Goal: Task Accomplishment & Management: Use online tool/utility

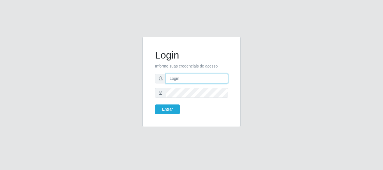
click at [190, 77] on input "text" at bounding box center [197, 79] width 62 height 10
type input "[EMAIL_ADDRESS][DOMAIN_NAME]"
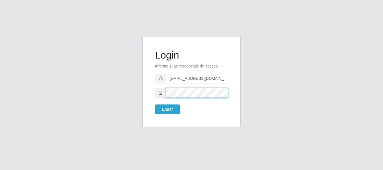
click at [155, 104] on button "Entrar" at bounding box center [167, 109] width 25 height 10
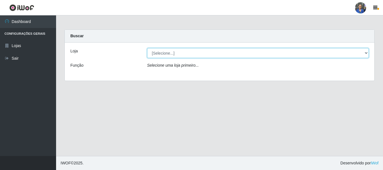
click at [365, 53] on select "[Selecione...] SuperFácil Atacado - Rodoviária" at bounding box center [258, 53] width 222 height 10
select select "400"
click at [147, 48] on select "[Selecione...] SuperFácil Atacado - Rodoviária" at bounding box center [258, 53] width 222 height 10
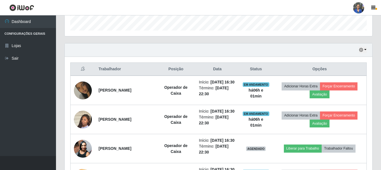
scroll to position [224, 0]
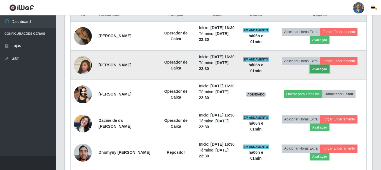
click at [326, 73] on button "Avaliação" at bounding box center [320, 69] width 20 height 8
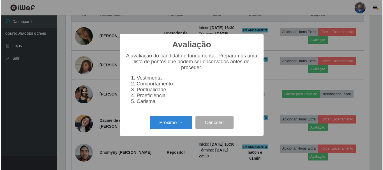
scroll to position [116, 305]
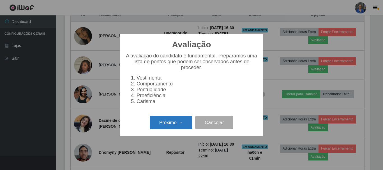
click at [163, 124] on button "Próximo →" at bounding box center [171, 122] width 43 height 13
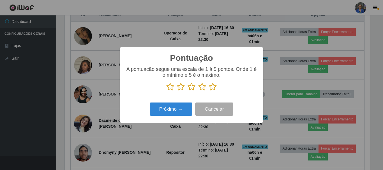
scroll to position [279910, 279721]
click at [207, 87] on p at bounding box center [191, 87] width 132 height 8
click at [212, 88] on icon at bounding box center [213, 87] width 8 height 8
click at [209, 91] on input "radio" at bounding box center [209, 91] width 0 height 0
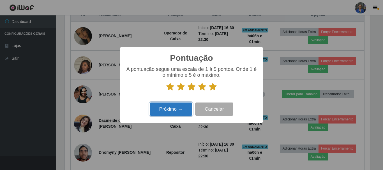
click at [169, 112] on button "Próximo →" at bounding box center [171, 108] width 43 height 13
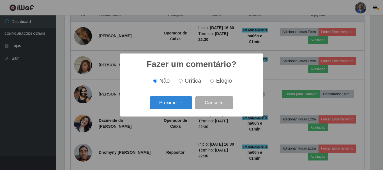
click at [211, 81] on input "Elogio" at bounding box center [212, 81] width 4 height 4
radio input "true"
click at [163, 102] on button "Próximo →" at bounding box center [171, 102] width 43 height 13
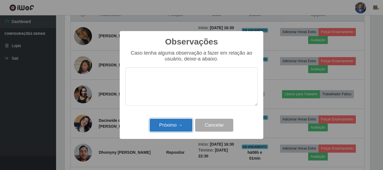
click at [175, 129] on button "Próximo →" at bounding box center [171, 125] width 43 height 13
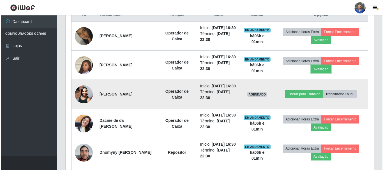
scroll to position [116, 308]
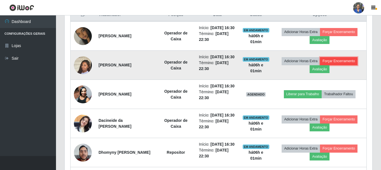
click at [340, 65] on button "Forçar Encerramento" at bounding box center [339, 61] width 38 height 8
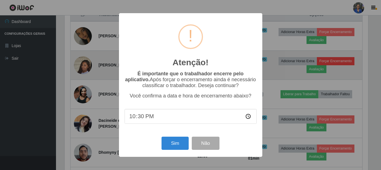
scroll to position [116, 305]
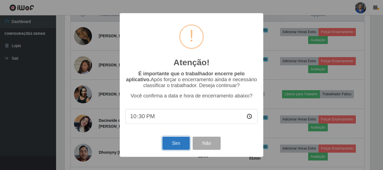
click at [178, 144] on button "Sim" at bounding box center [175, 143] width 27 height 13
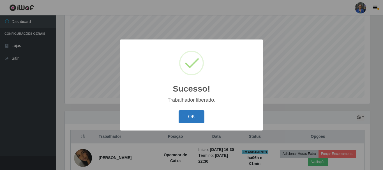
click at [192, 118] on button "OK" at bounding box center [191, 116] width 26 height 13
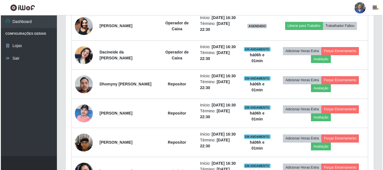
scroll to position [270, 0]
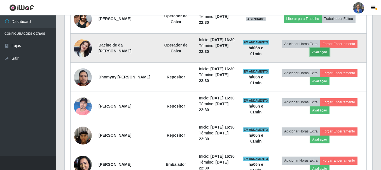
click at [327, 56] on button "Avaliação" at bounding box center [320, 52] width 20 height 8
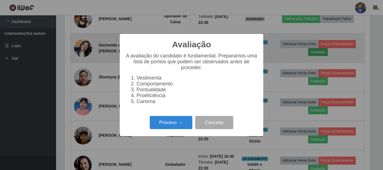
scroll to position [116, 305]
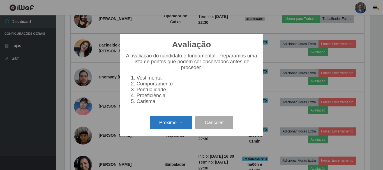
click at [177, 125] on button "Próximo →" at bounding box center [171, 122] width 43 height 13
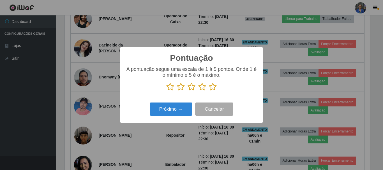
click at [213, 86] on icon at bounding box center [213, 87] width 8 height 8
click at [209, 91] on input "radio" at bounding box center [209, 91] width 0 height 0
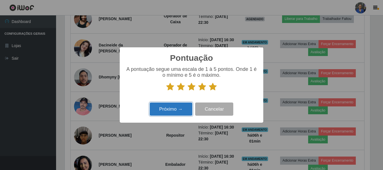
click at [180, 115] on button "Próximo →" at bounding box center [171, 108] width 43 height 13
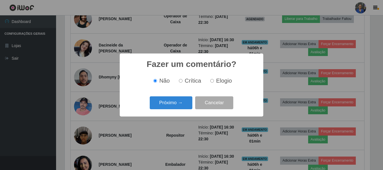
click at [218, 83] on span "Elogio" at bounding box center [224, 81] width 16 height 6
click at [214, 83] on input "Elogio" at bounding box center [212, 81] width 4 height 4
radio input "true"
click at [178, 109] on button "Próximo →" at bounding box center [171, 102] width 43 height 13
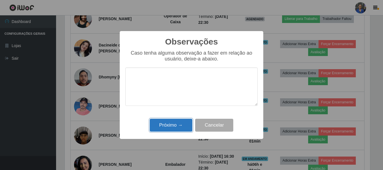
click at [172, 124] on button "Próximo →" at bounding box center [171, 125] width 43 height 13
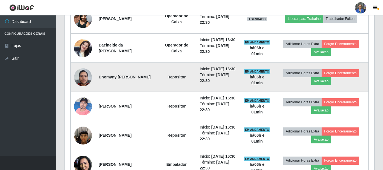
scroll to position [116, 308]
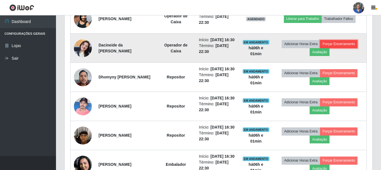
click at [337, 48] on button "Forçar Encerramento" at bounding box center [339, 44] width 38 height 8
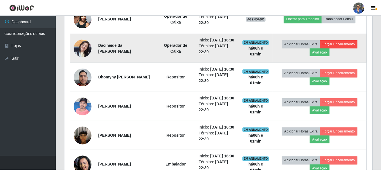
scroll to position [116, 305]
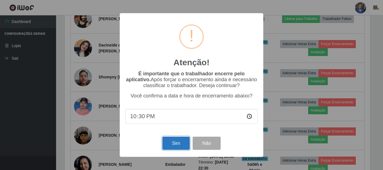
click at [172, 149] on button "Sim" at bounding box center [175, 143] width 27 height 13
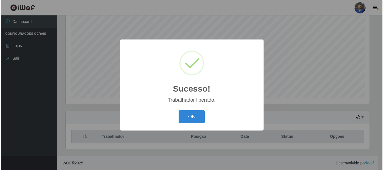
scroll to position [0, 0]
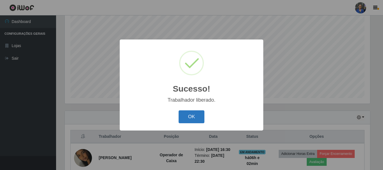
click at [194, 118] on button "OK" at bounding box center [191, 116] width 26 height 13
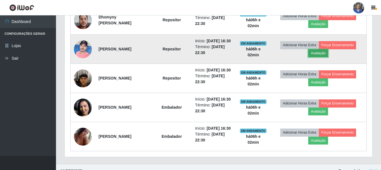
click at [316, 57] on button "Avaliação" at bounding box center [318, 53] width 20 height 8
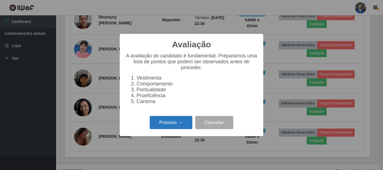
click at [167, 123] on button "Próximo →" at bounding box center [171, 122] width 43 height 13
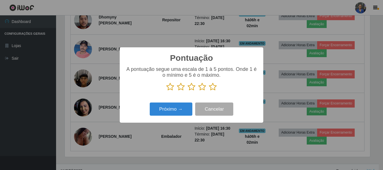
click at [213, 89] on icon at bounding box center [213, 87] width 8 height 8
click at [209, 91] on input "radio" at bounding box center [209, 91] width 0 height 0
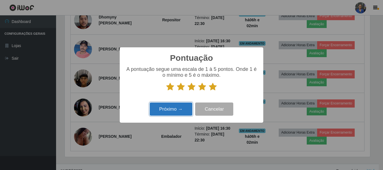
click at [175, 109] on button "Próximo →" at bounding box center [171, 108] width 43 height 13
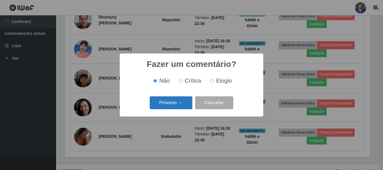
click at [167, 104] on button "Próximo →" at bounding box center [171, 102] width 43 height 13
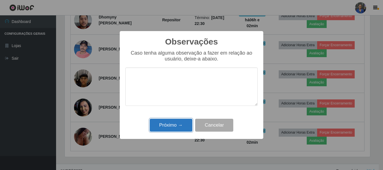
click at [173, 125] on button "Próximo →" at bounding box center [171, 125] width 43 height 13
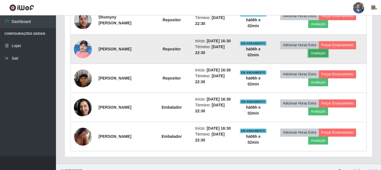
click at [324, 57] on button "Avaliação" at bounding box center [318, 53] width 20 height 8
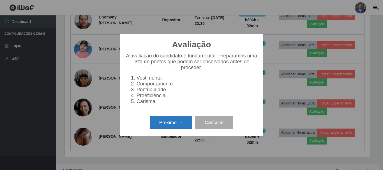
click at [173, 124] on button "Próximo →" at bounding box center [171, 122] width 43 height 13
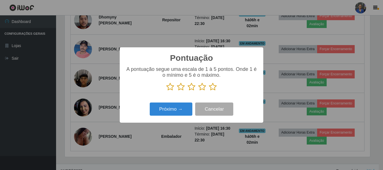
click at [213, 87] on icon at bounding box center [213, 87] width 8 height 8
click at [209, 91] on input "radio" at bounding box center [209, 91] width 0 height 0
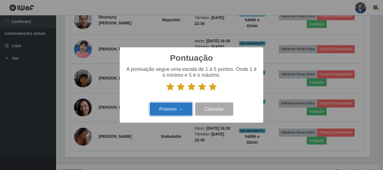
click at [175, 109] on button "Próximo →" at bounding box center [171, 108] width 43 height 13
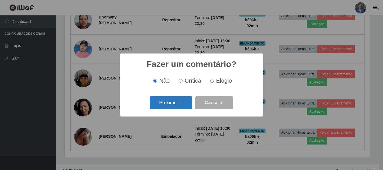
click at [175, 103] on button "Próximo →" at bounding box center [171, 102] width 43 height 13
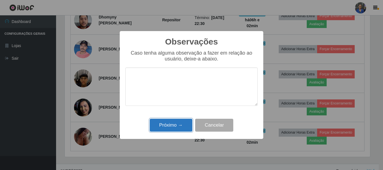
click at [165, 121] on button "Próximo →" at bounding box center [171, 125] width 43 height 13
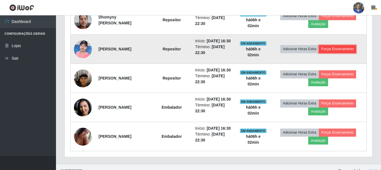
click at [353, 53] on button "Forçar Encerramento" at bounding box center [338, 49] width 38 height 8
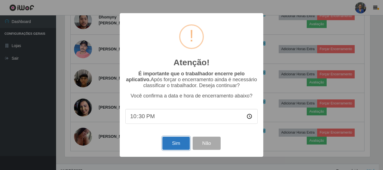
click at [181, 142] on button "Sim" at bounding box center [175, 143] width 27 height 13
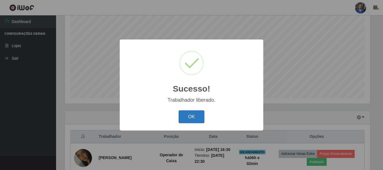
click at [186, 118] on button "OK" at bounding box center [191, 116] width 26 height 13
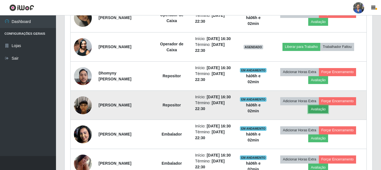
click at [324, 113] on button "Avaliação" at bounding box center [318, 109] width 20 height 8
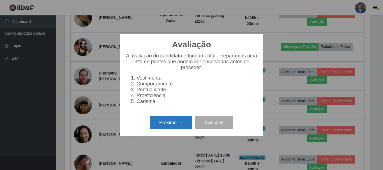
click at [157, 128] on button "Próximo →" at bounding box center [171, 122] width 43 height 13
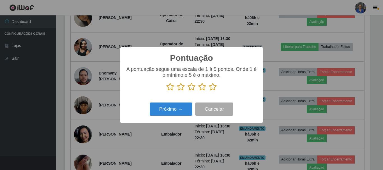
click at [210, 89] on icon at bounding box center [213, 87] width 8 height 8
click at [209, 91] on input "radio" at bounding box center [209, 91] width 0 height 0
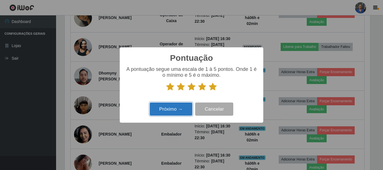
click at [177, 109] on button "Próximo →" at bounding box center [171, 108] width 43 height 13
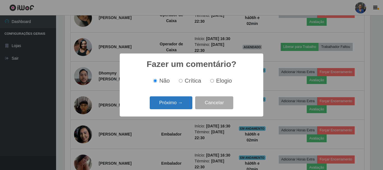
click at [166, 101] on button "Próximo →" at bounding box center [171, 102] width 43 height 13
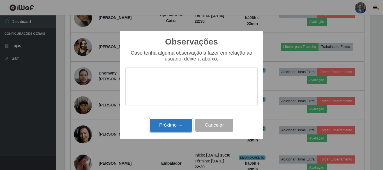
click at [168, 128] on button "Próximo →" at bounding box center [171, 125] width 43 height 13
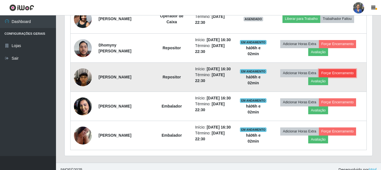
click at [335, 77] on button "Forçar Encerramento" at bounding box center [338, 73] width 38 height 8
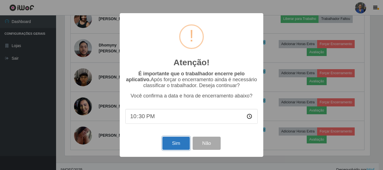
click at [179, 148] on button "Sim" at bounding box center [175, 143] width 27 height 13
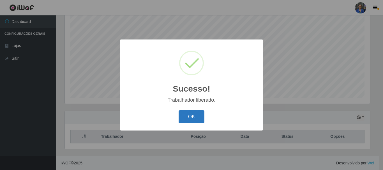
click at [192, 115] on button "OK" at bounding box center [191, 116] width 26 height 13
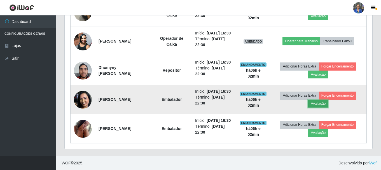
click at [322, 103] on button "Avaliação" at bounding box center [318, 104] width 20 height 8
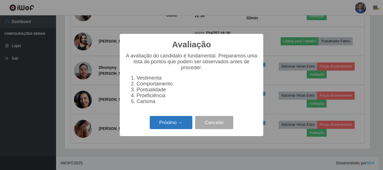
click at [157, 123] on button "Próximo →" at bounding box center [171, 122] width 43 height 13
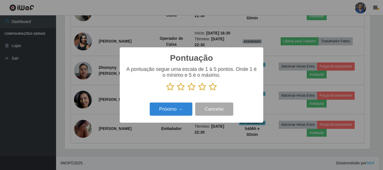
click at [214, 88] on icon at bounding box center [213, 87] width 8 height 8
click at [209, 91] on input "radio" at bounding box center [209, 91] width 0 height 0
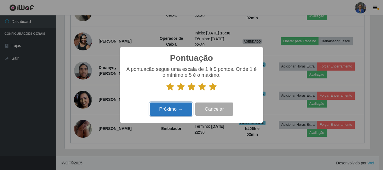
click at [171, 113] on button "Próximo →" at bounding box center [171, 108] width 43 height 13
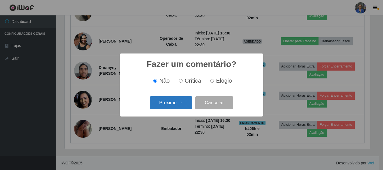
click at [172, 98] on button "Próximo →" at bounding box center [171, 102] width 43 height 13
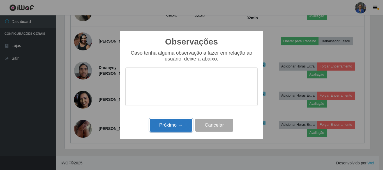
click at [176, 124] on button "Próximo →" at bounding box center [171, 125] width 43 height 13
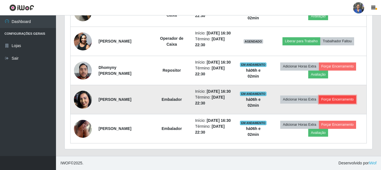
click at [339, 97] on button "Forçar Encerramento" at bounding box center [338, 99] width 38 height 8
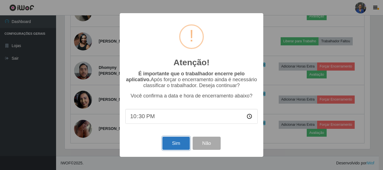
click at [180, 144] on button "Sim" at bounding box center [175, 143] width 27 height 13
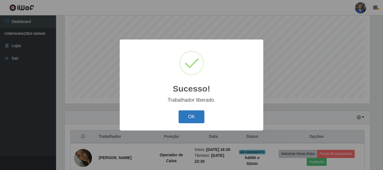
click at [199, 119] on button "OK" at bounding box center [191, 116] width 26 height 13
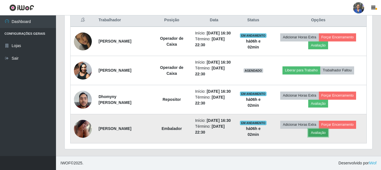
click at [325, 129] on button "Avaliação" at bounding box center [318, 133] width 20 height 8
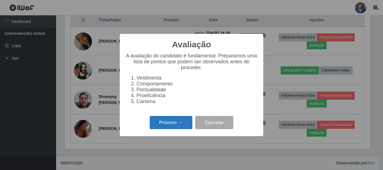
click at [159, 123] on button "Próximo →" at bounding box center [171, 122] width 43 height 13
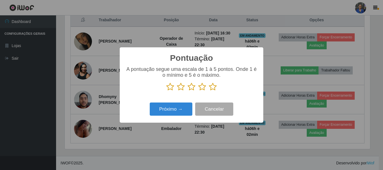
click at [209, 88] on icon at bounding box center [213, 87] width 8 height 8
click at [209, 91] on input "radio" at bounding box center [209, 91] width 0 height 0
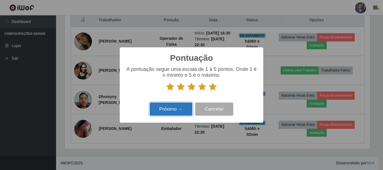
click at [162, 111] on button "Próximo →" at bounding box center [171, 108] width 43 height 13
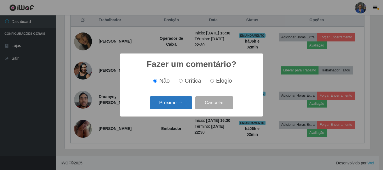
click at [173, 104] on button "Próximo →" at bounding box center [171, 102] width 43 height 13
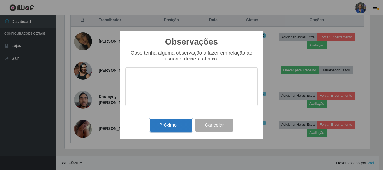
click at [173, 126] on button "Próximo →" at bounding box center [171, 125] width 43 height 13
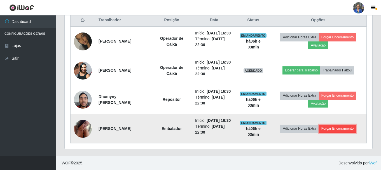
click at [344, 130] on button "Forçar Encerramento" at bounding box center [338, 129] width 38 height 8
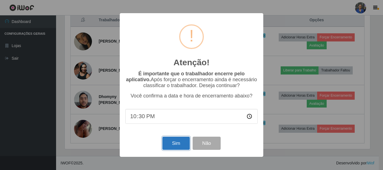
click at [180, 140] on button "Sim" at bounding box center [175, 143] width 27 height 13
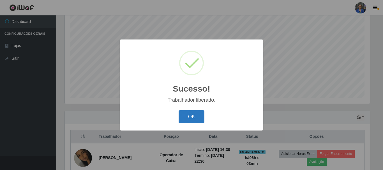
click at [194, 118] on button "OK" at bounding box center [191, 116] width 26 height 13
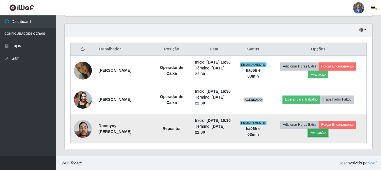
click at [324, 130] on button "Avaliação" at bounding box center [318, 133] width 20 height 8
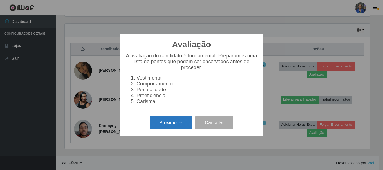
click at [162, 123] on button "Próximo →" at bounding box center [171, 122] width 43 height 13
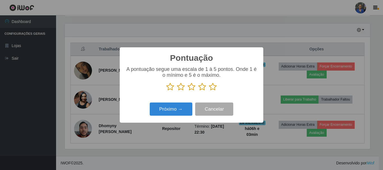
click at [212, 88] on icon at bounding box center [213, 87] width 8 height 8
click at [209, 91] on input "radio" at bounding box center [209, 91] width 0 height 0
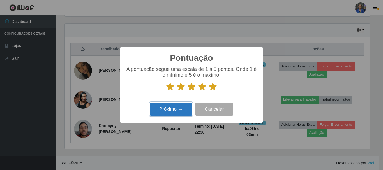
click at [169, 111] on button "Próximo →" at bounding box center [171, 108] width 43 height 13
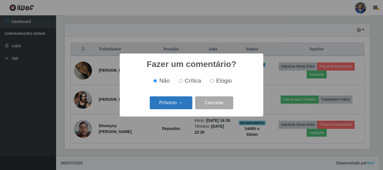
click at [172, 99] on button "Próximo →" at bounding box center [171, 102] width 43 height 13
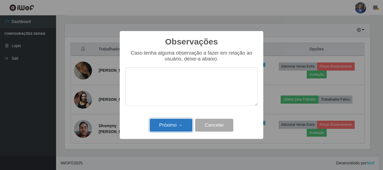
click at [166, 123] on button "Próximo →" at bounding box center [171, 125] width 43 height 13
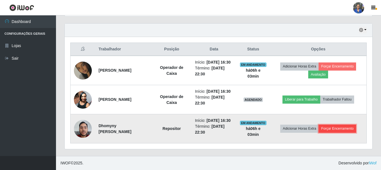
click at [329, 125] on button "Forçar Encerramento" at bounding box center [338, 129] width 38 height 8
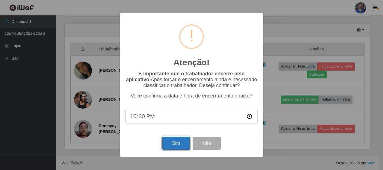
click at [172, 142] on button "Sim" at bounding box center [175, 143] width 27 height 13
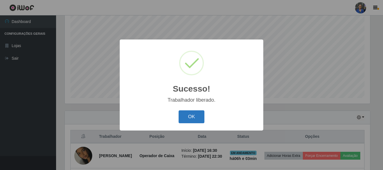
click at [192, 116] on button "OK" at bounding box center [191, 116] width 26 height 13
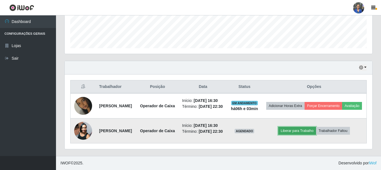
click at [296, 135] on button "Liberar para Trabalho" at bounding box center [297, 131] width 38 height 8
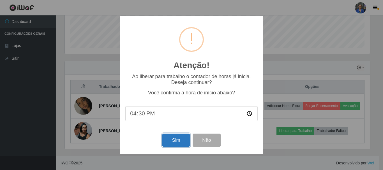
click at [171, 139] on button "Sim" at bounding box center [175, 140] width 27 height 13
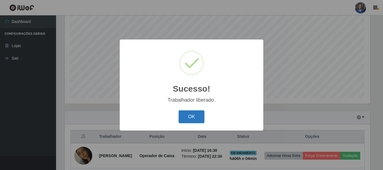
click at [195, 116] on button "OK" at bounding box center [191, 116] width 26 height 13
